Goal: Task Accomplishment & Management: Use online tool/utility

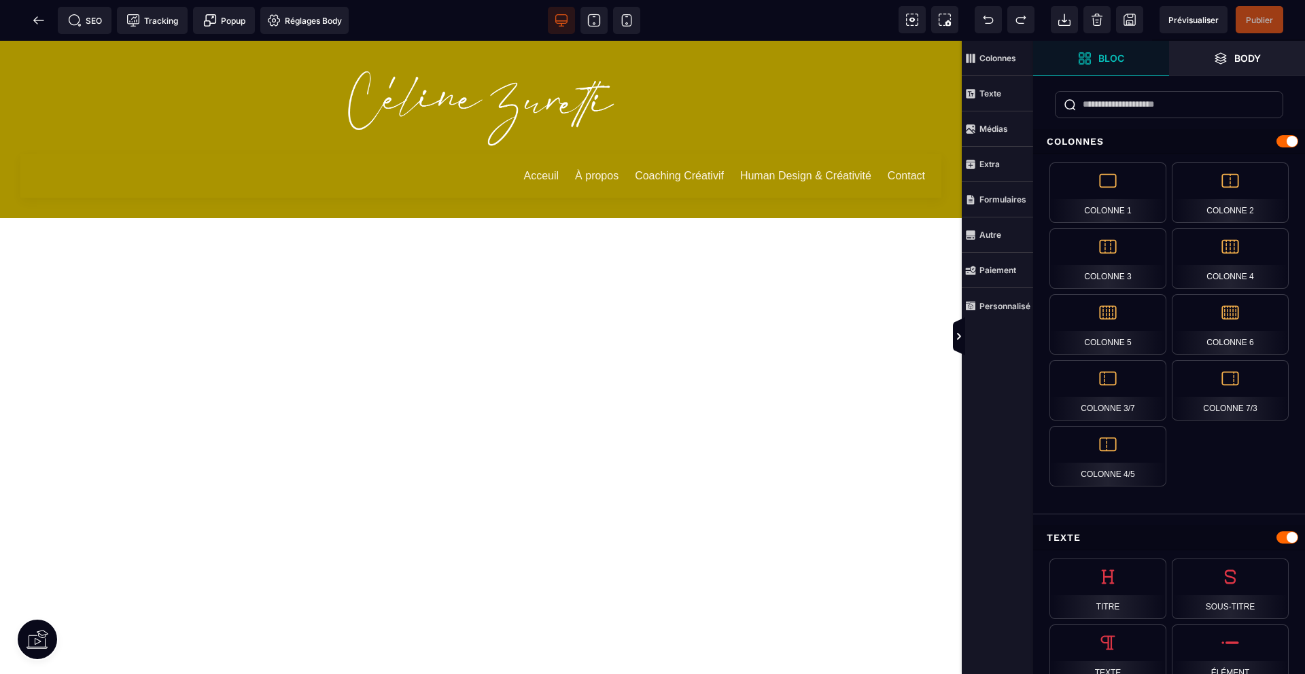
click at [35, 634] on icon at bounding box center [38, 640] width 22 height 22
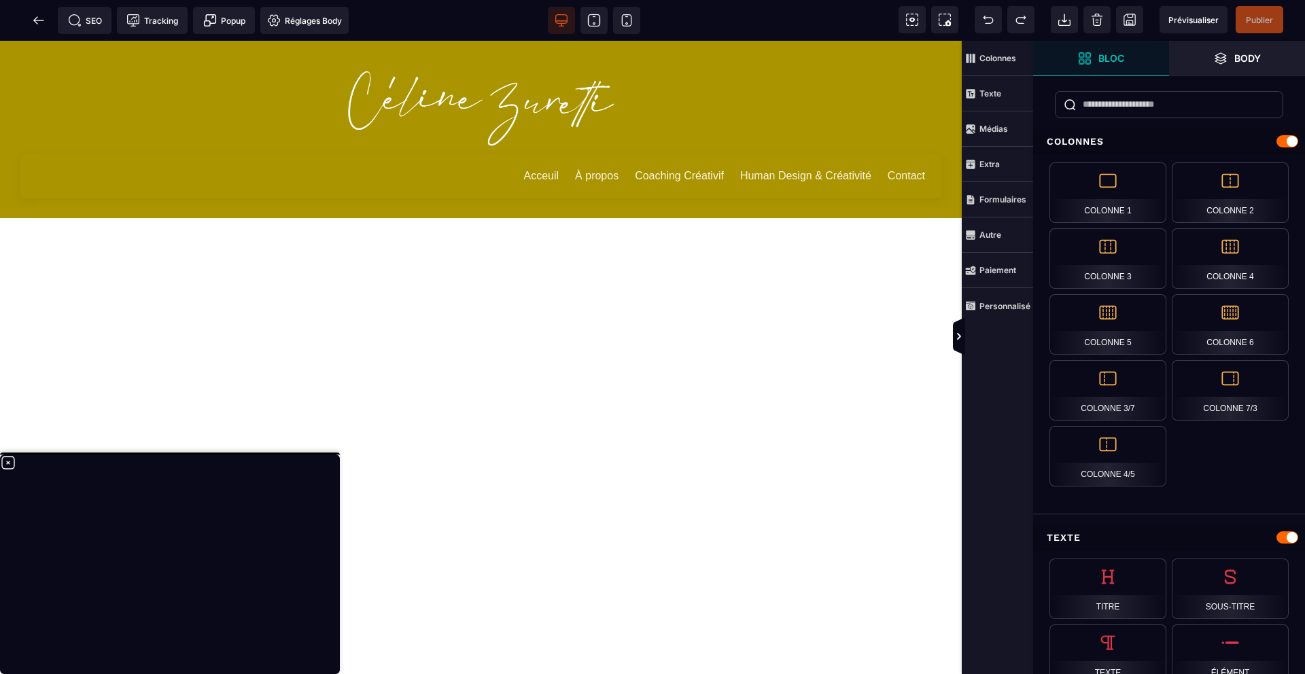
click at [307, 373] on div "Acceuil À propos Coaching Créativif Human Design & Créativité Contact" at bounding box center [481, 358] width 962 height 634
click at [477, 443] on div "Acceuil À propos Coaching Créativif Human Design & Créativité Contact" at bounding box center [481, 358] width 962 height 634
click at [10, 463] on icon at bounding box center [8, 463] width 16 height 16
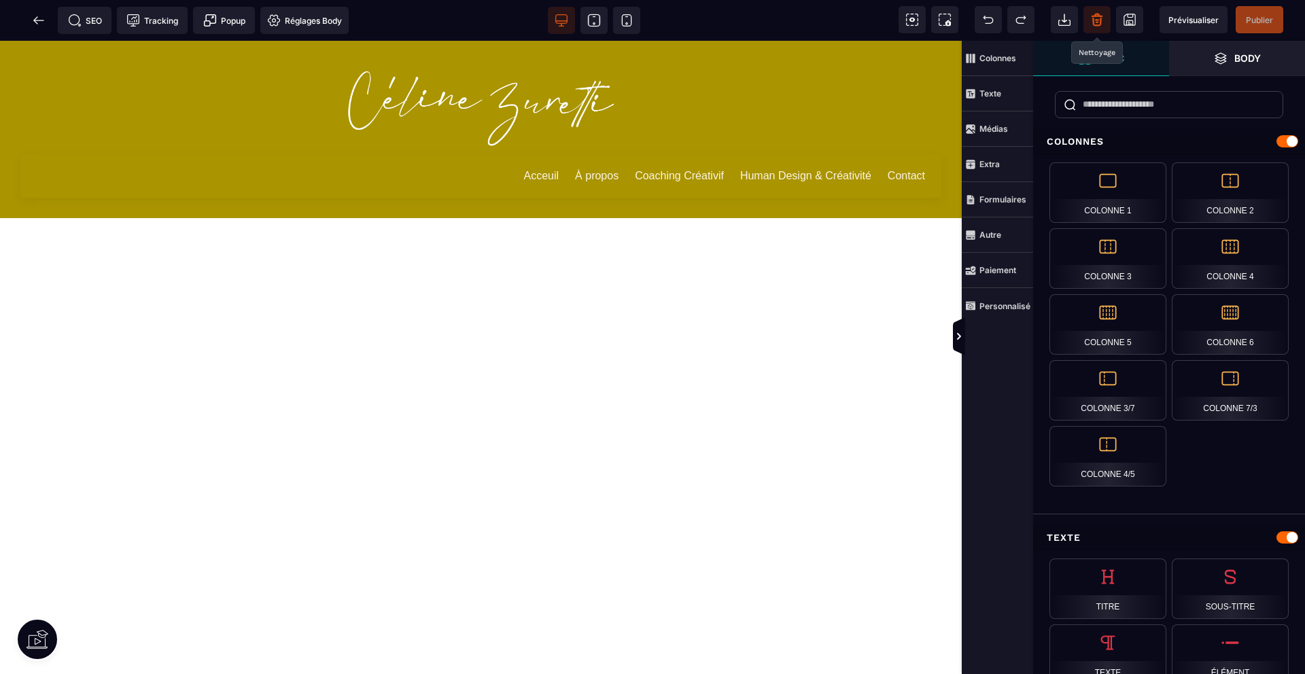
click at [1101, 20] on icon at bounding box center [1097, 22] width 9 height 8
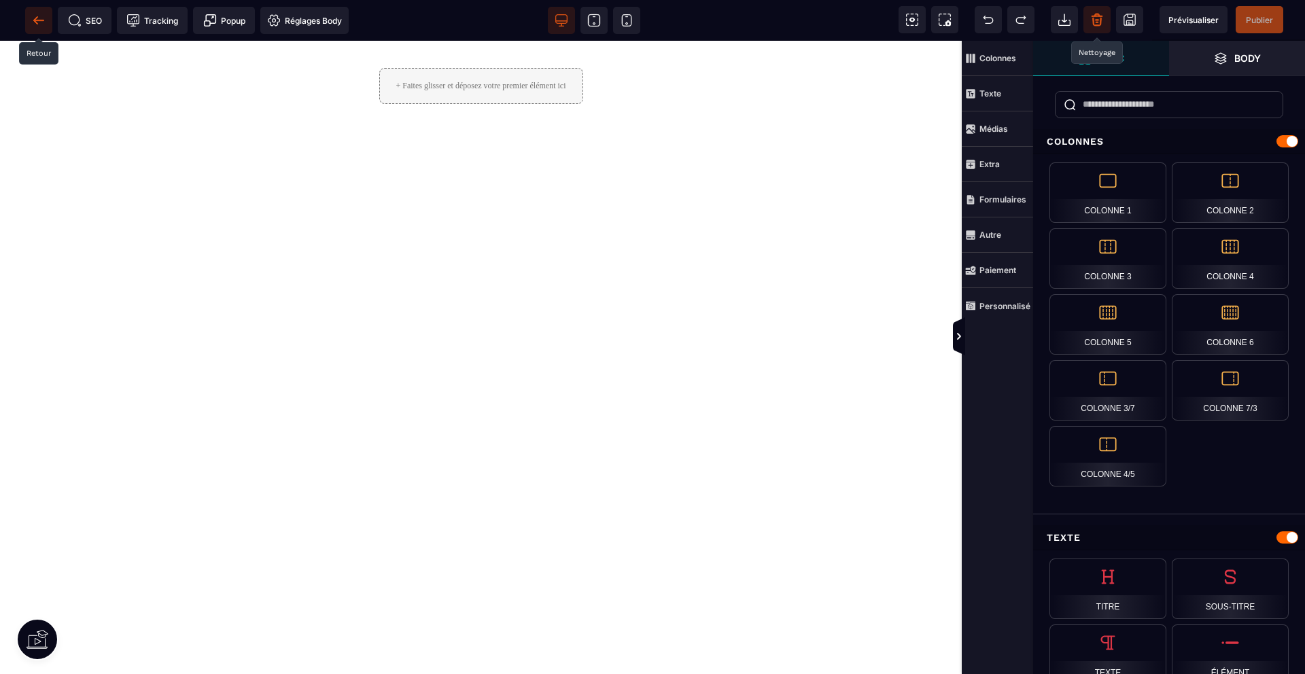
click at [33, 20] on icon at bounding box center [39, 21] width 14 height 14
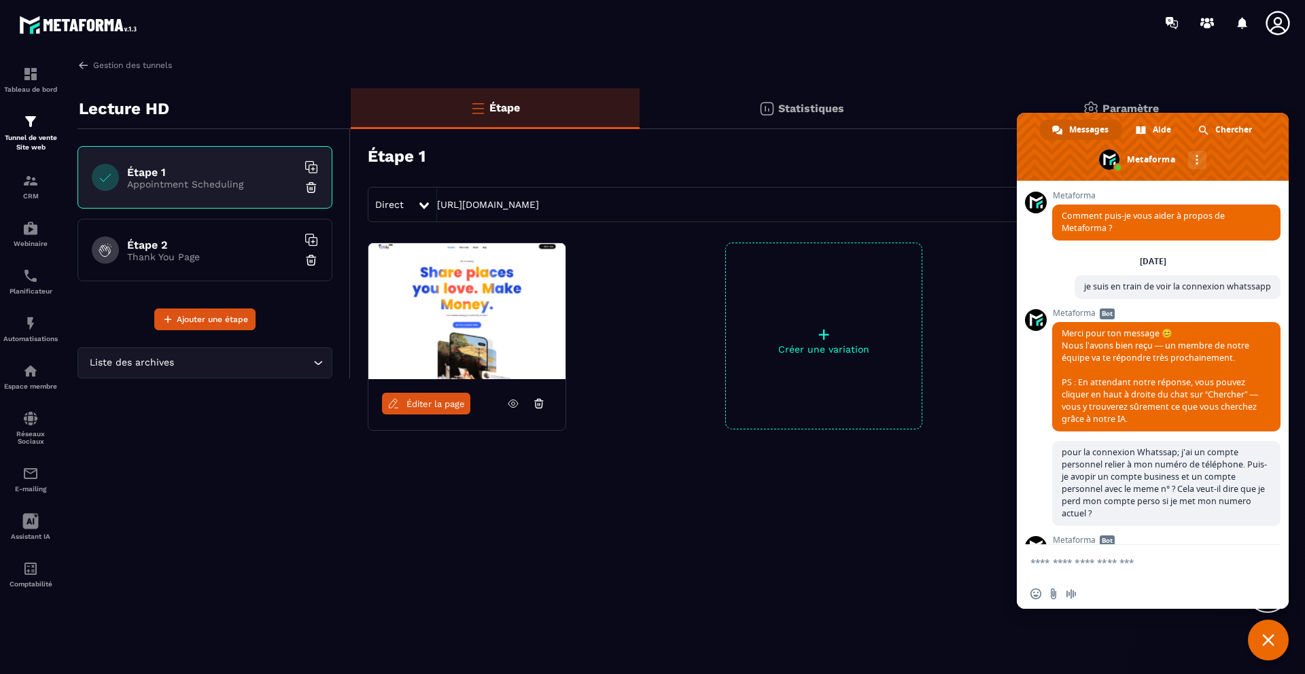
click at [539, 401] on icon at bounding box center [539, 401] width 8 height 0
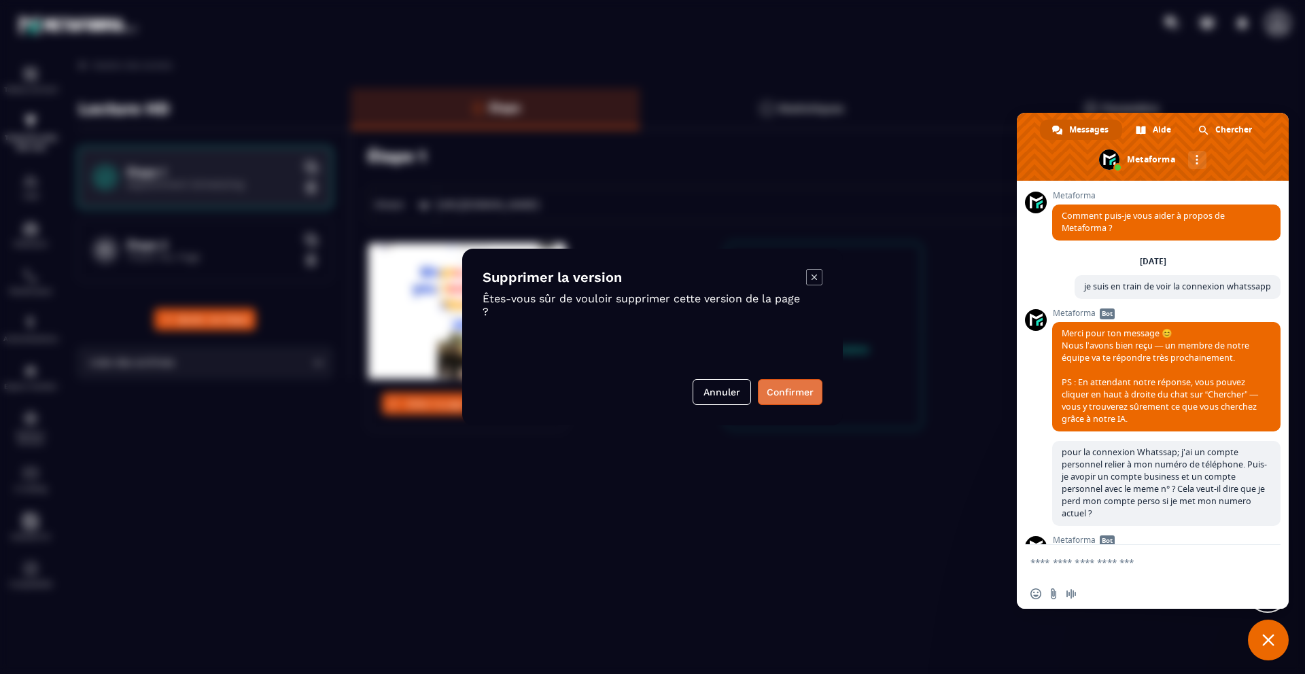
click at [783, 385] on button "Confirmer" at bounding box center [790, 392] width 65 height 26
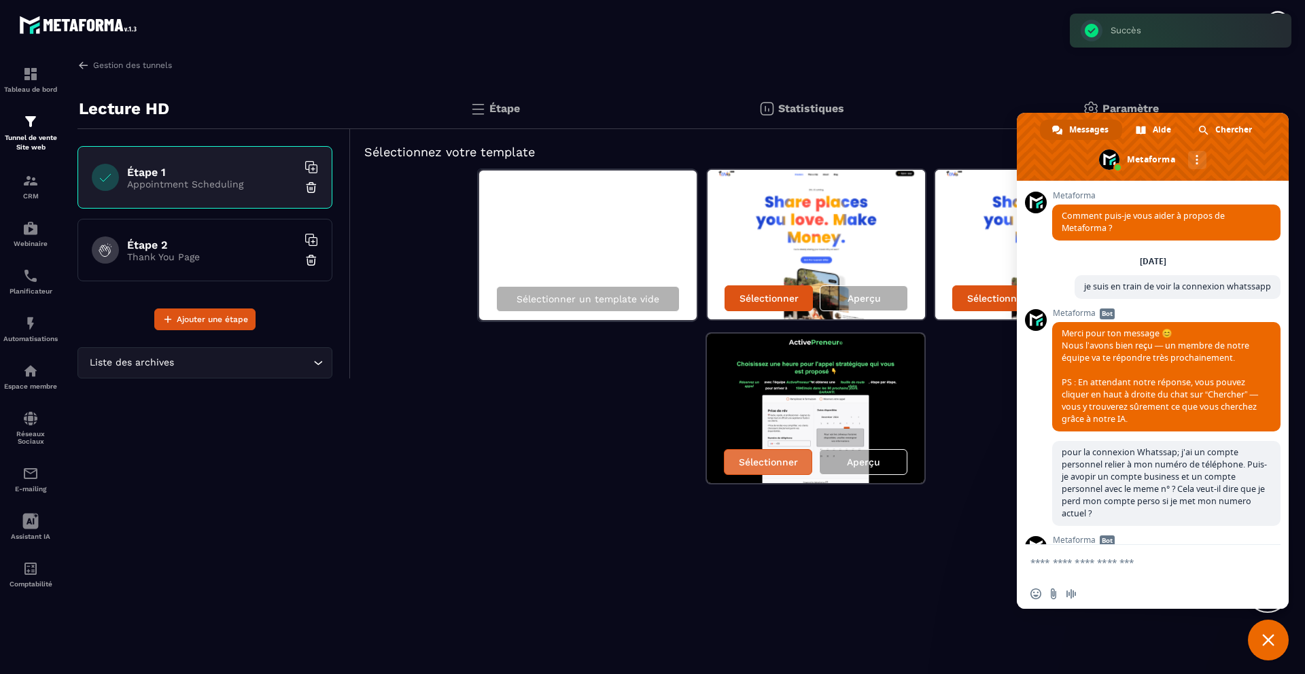
click at [768, 464] on p "Sélectionner" at bounding box center [768, 462] width 59 height 11
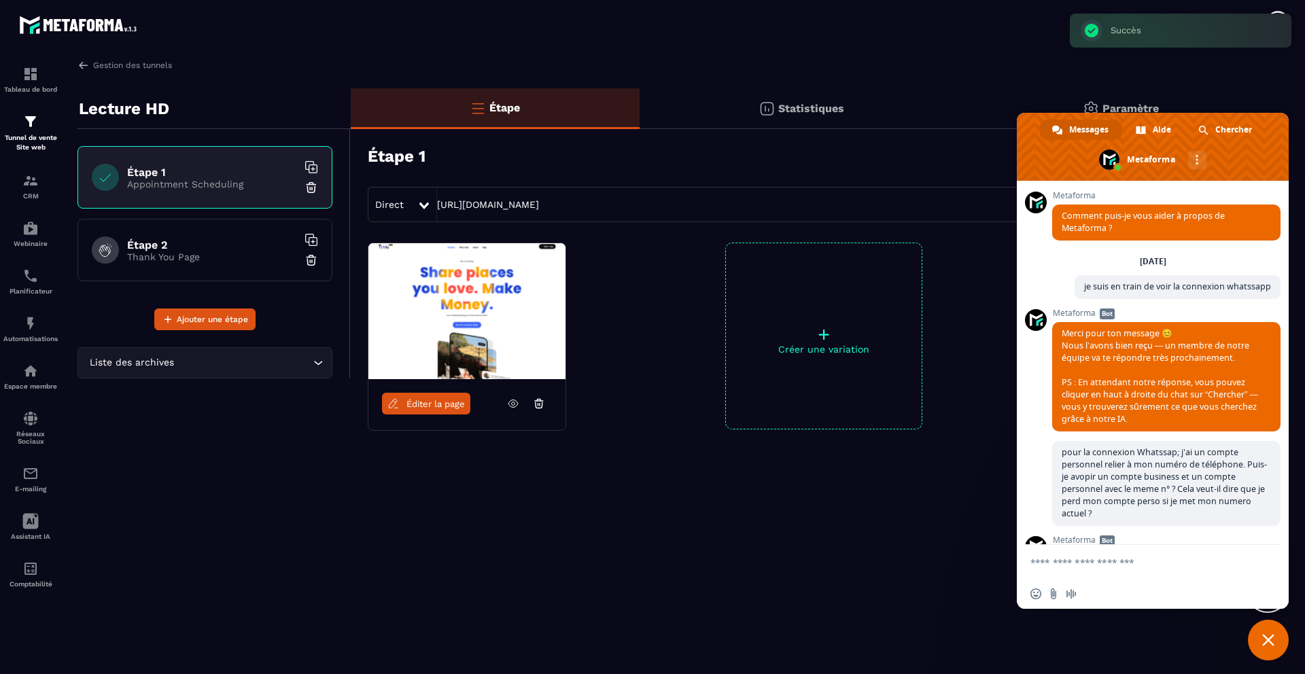
click at [446, 406] on span "Éditer la page" at bounding box center [436, 404] width 58 height 10
